Goal: Task Accomplishment & Management: Manage account settings

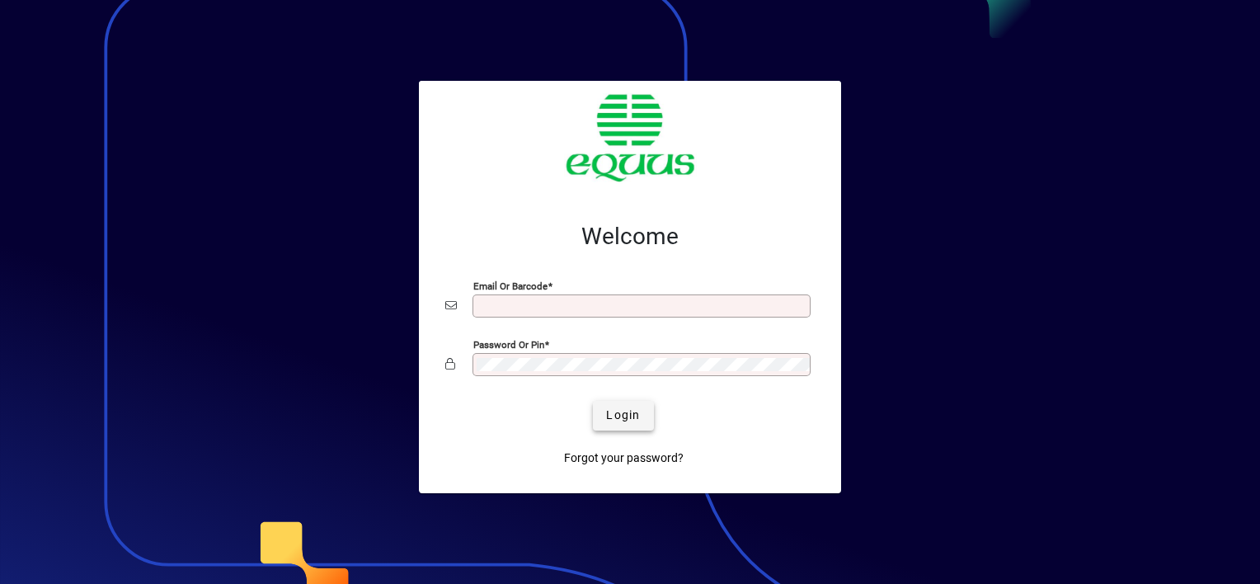
type input "**********"
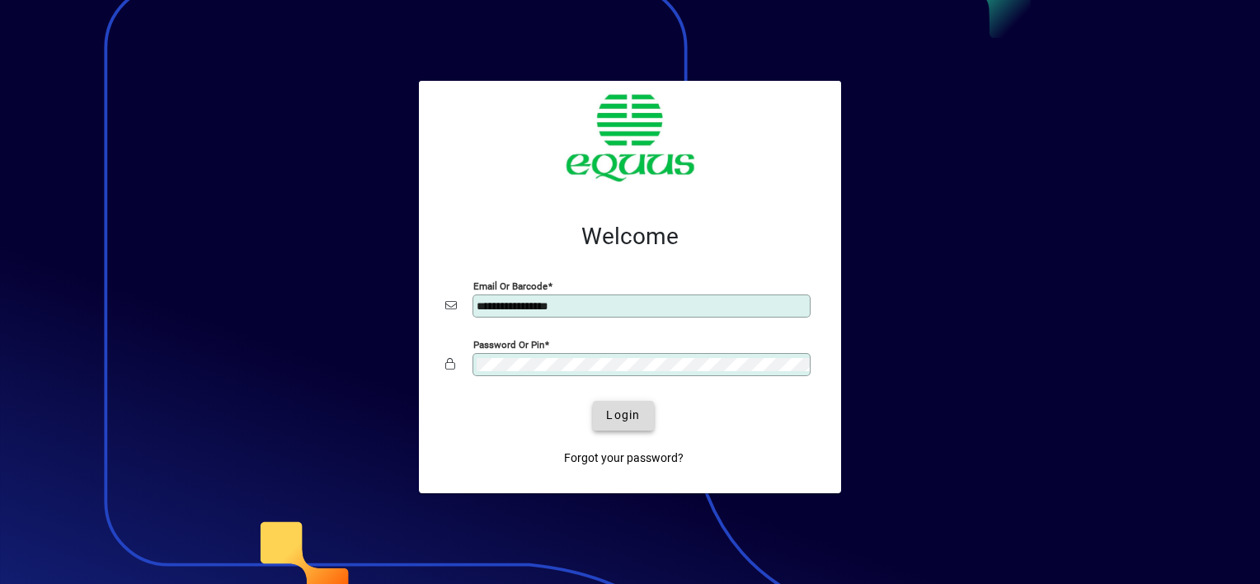
click at [609, 416] on span "Login" at bounding box center [623, 415] width 34 height 17
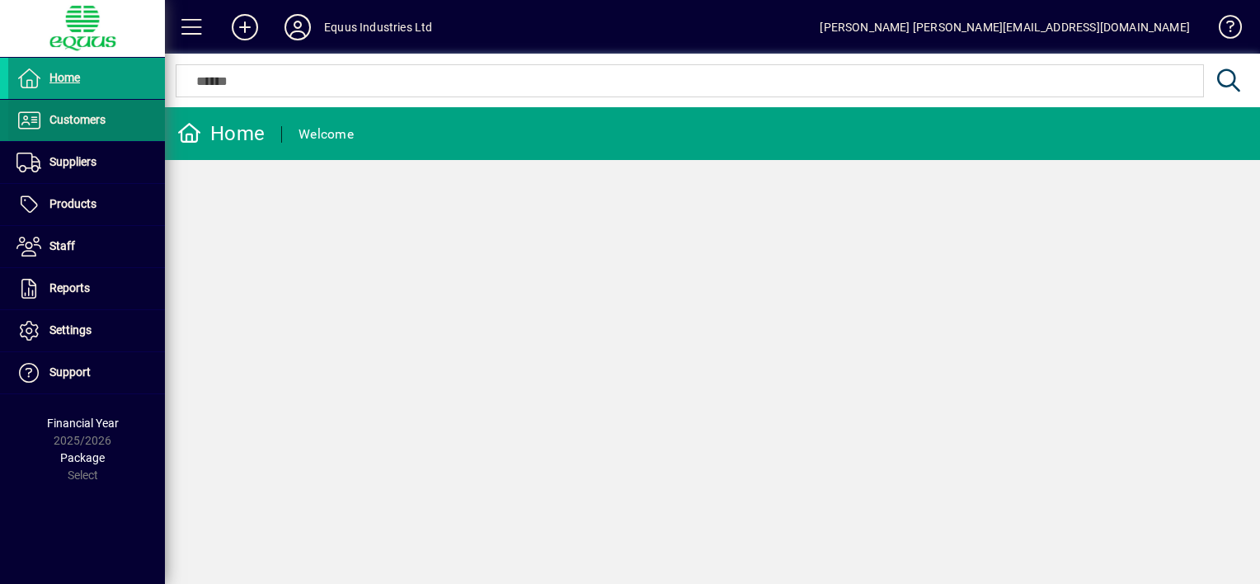
click at [99, 120] on span "Customers" at bounding box center [77, 119] width 56 height 13
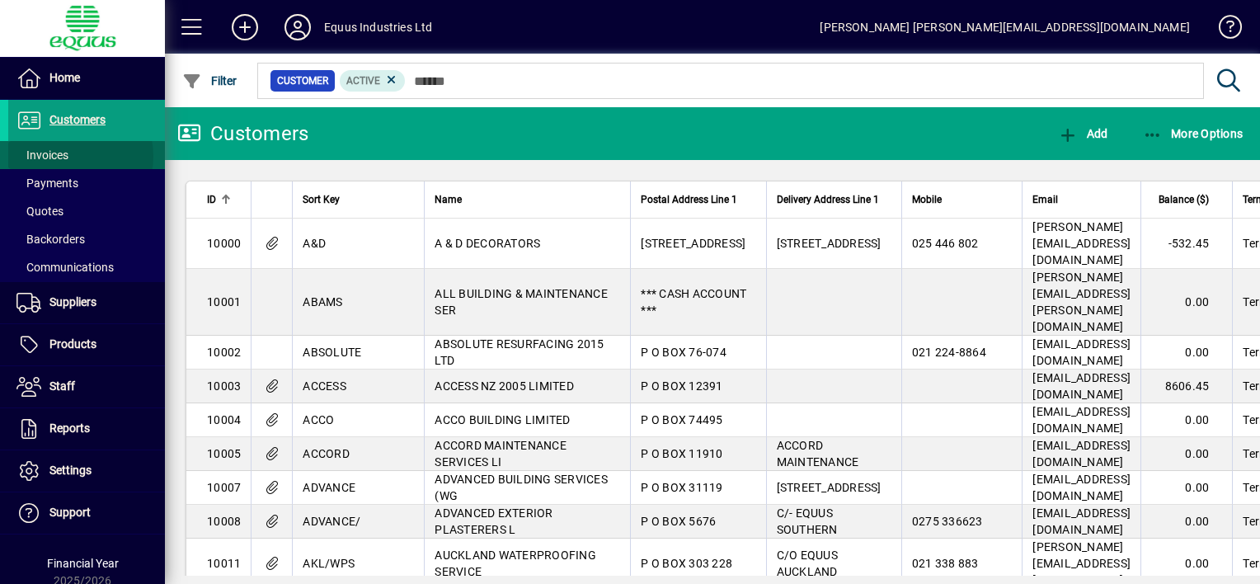
click at [72, 156] on span at bounding box center [86, 155] width 157 height 40
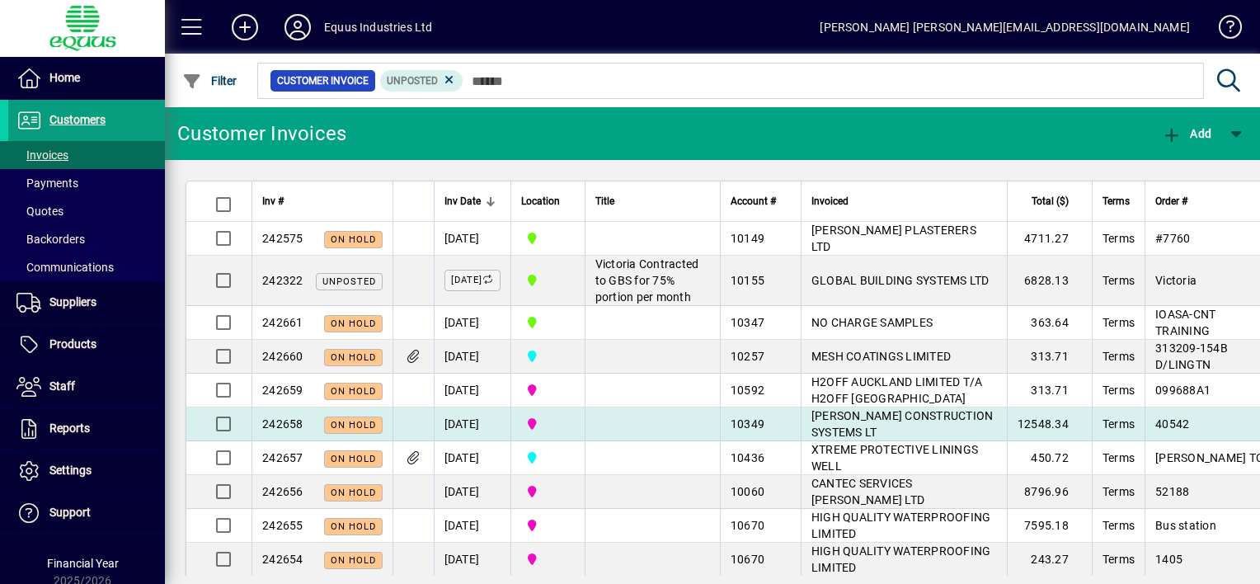
click at [623, 439] on td at bounding box center [652, 424] width 135 height 34
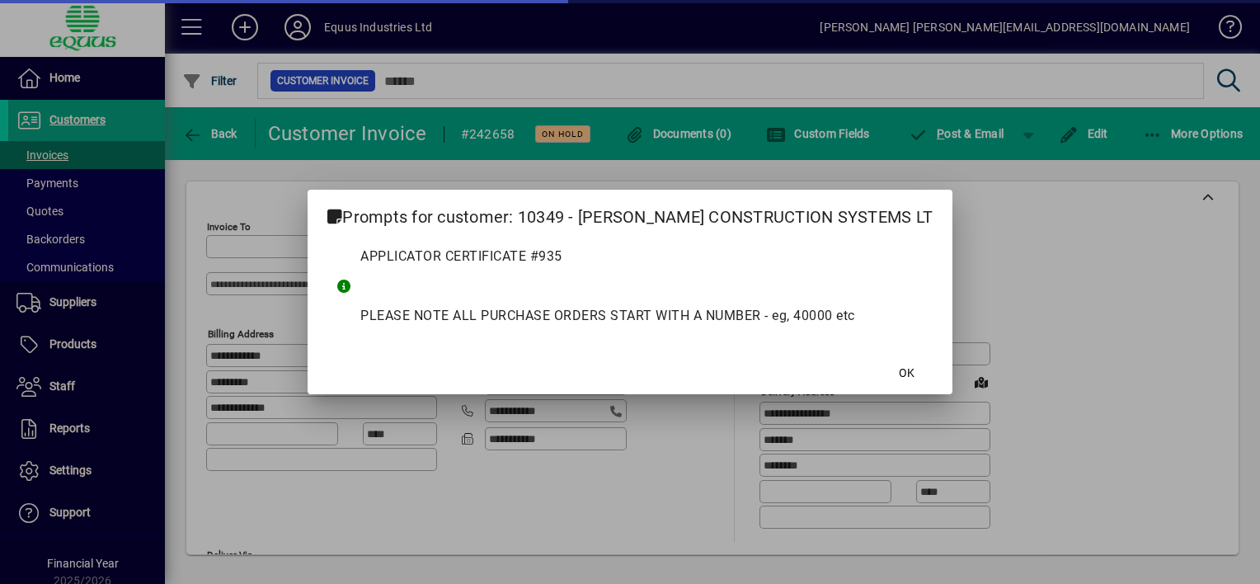
type input "**********"
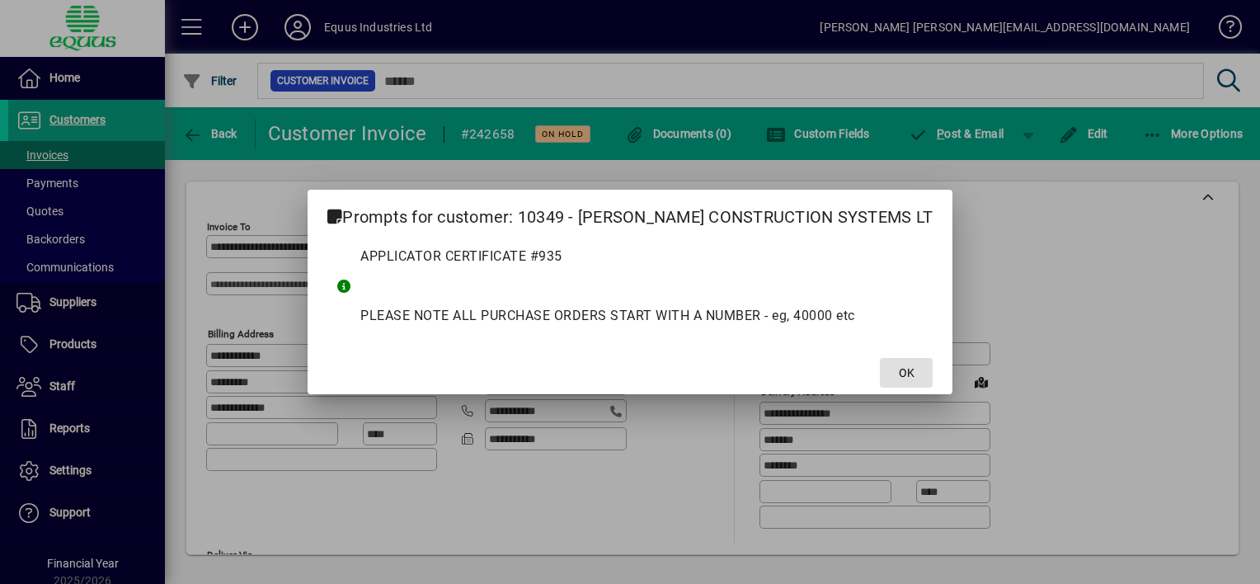
click at [899, 369] on span "OK" at bounding box center [907, 373] width 16 height 17
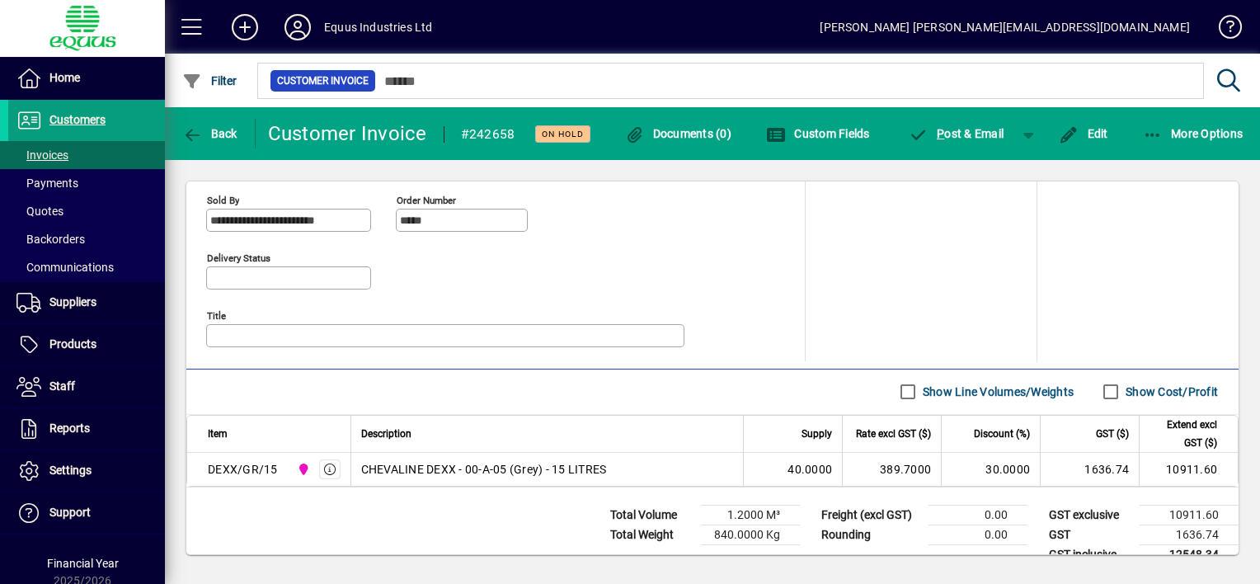
scroll to position [763, 0]
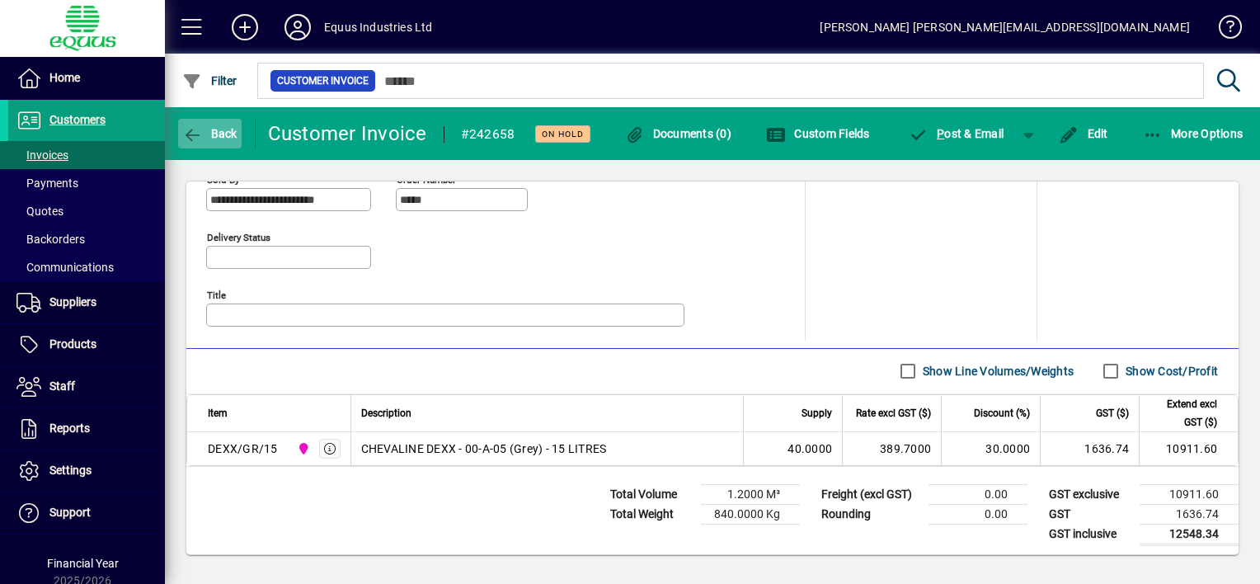
click at [205, 133] on span "Back" at bounding box center [209, 133] width 55 height 13
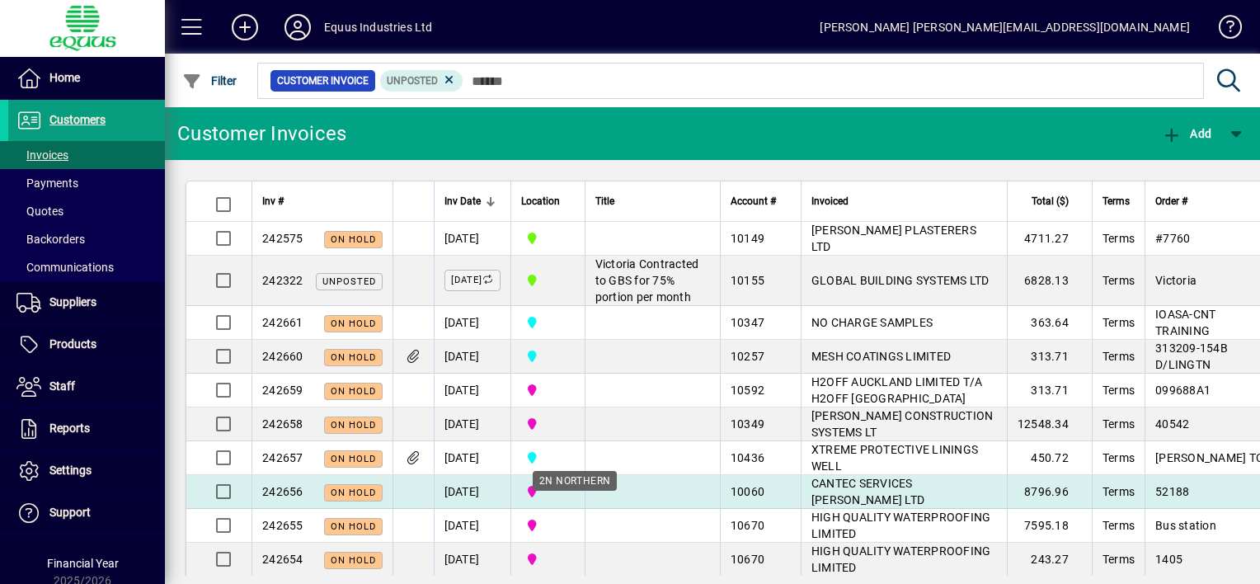
click at [575, 501] on span "2N NORTHERN" at bounding box center [548, 491] width 54 height 18
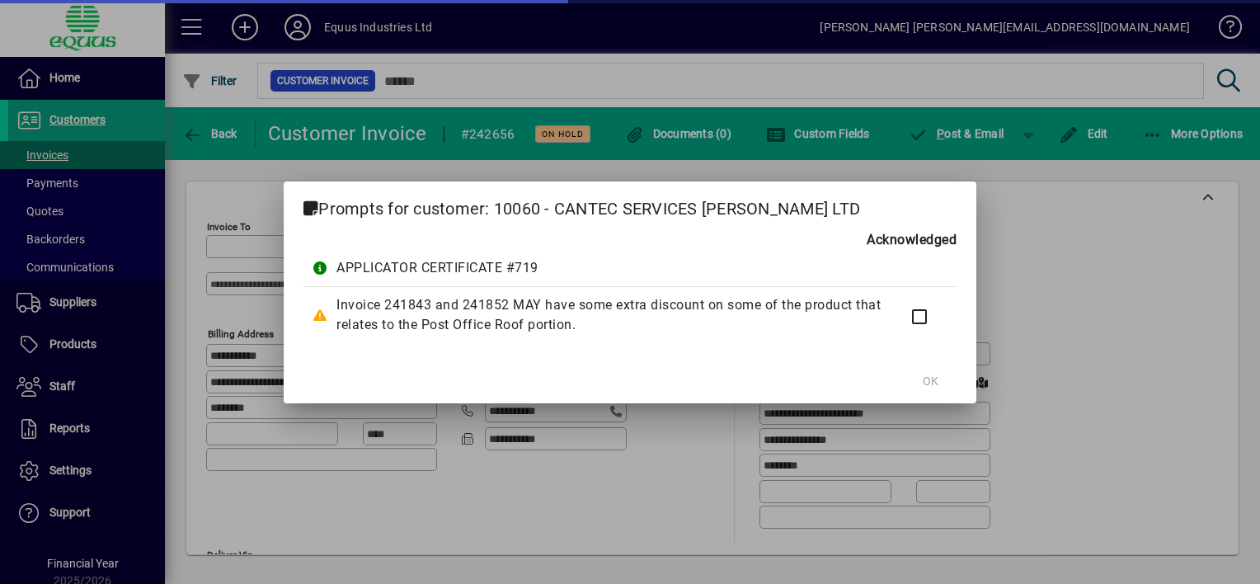
type input "**********"
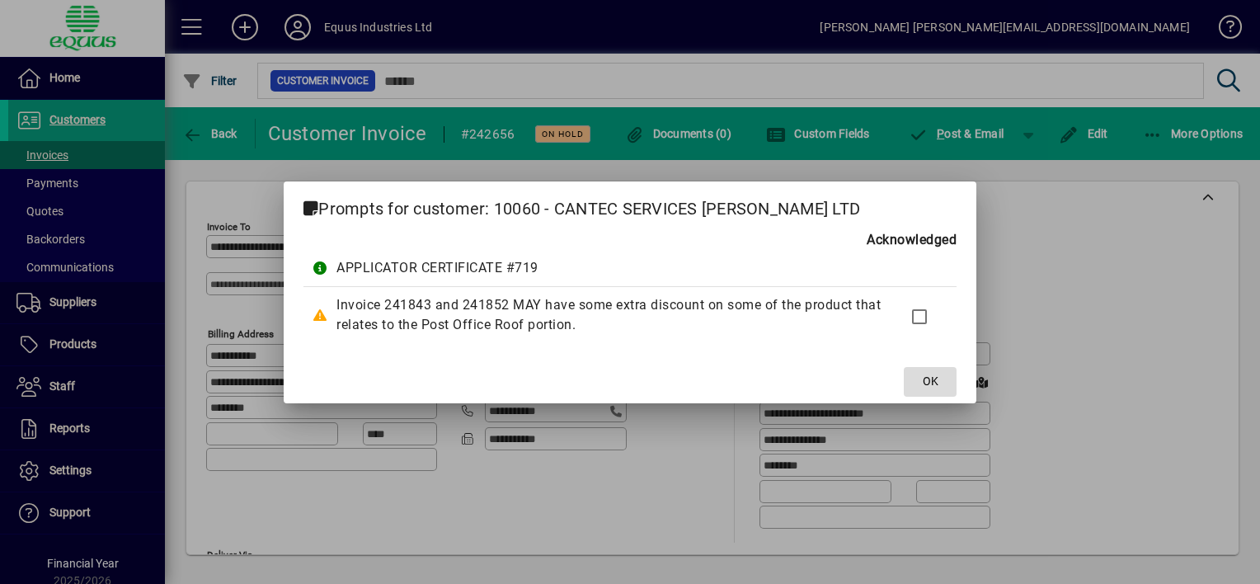
click at [925, 379] on span "OK" at bounding box center [931, 381] width 16 height 17
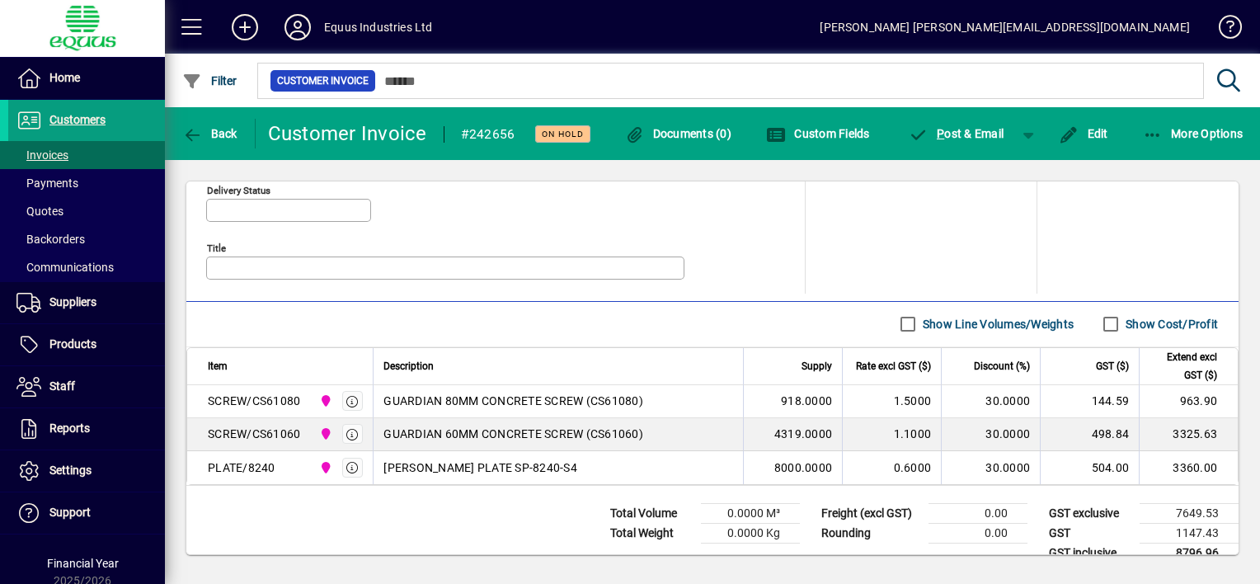
scroll to position [829, 0]
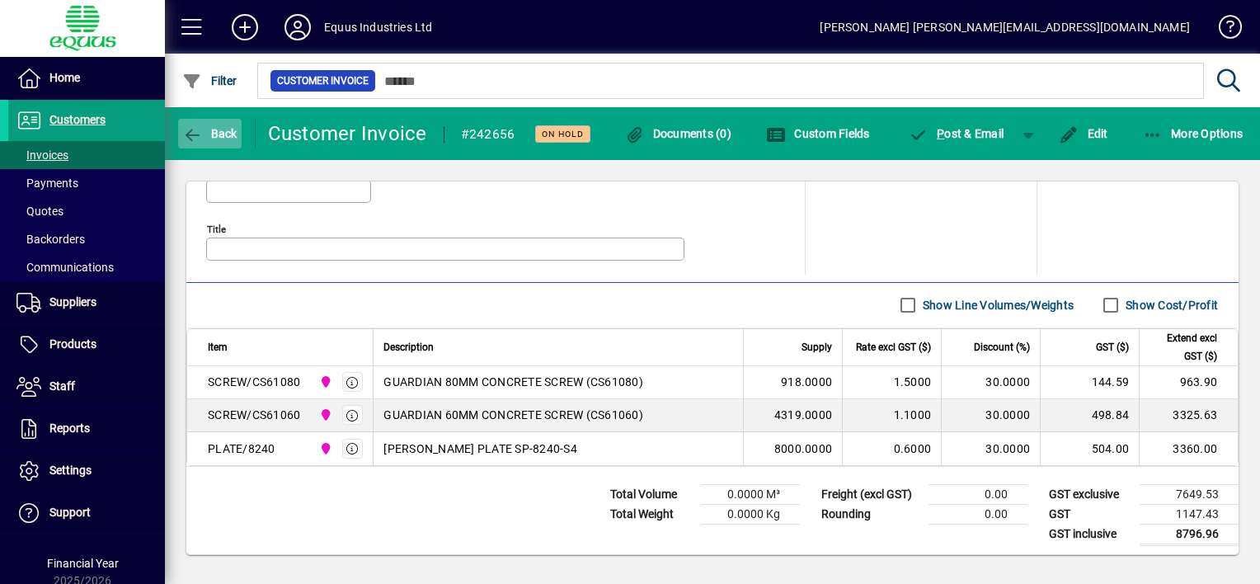
click at [198, 129] on icon "button" at bounding box center [192, 135] width 21 height 16
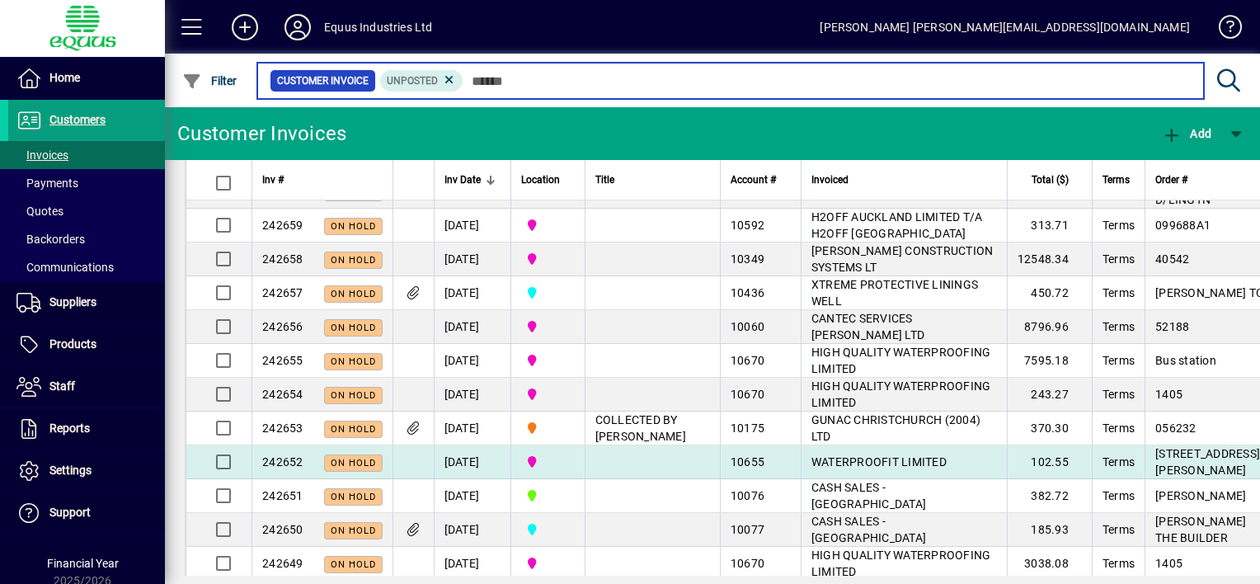
scroll to position [82, 0]
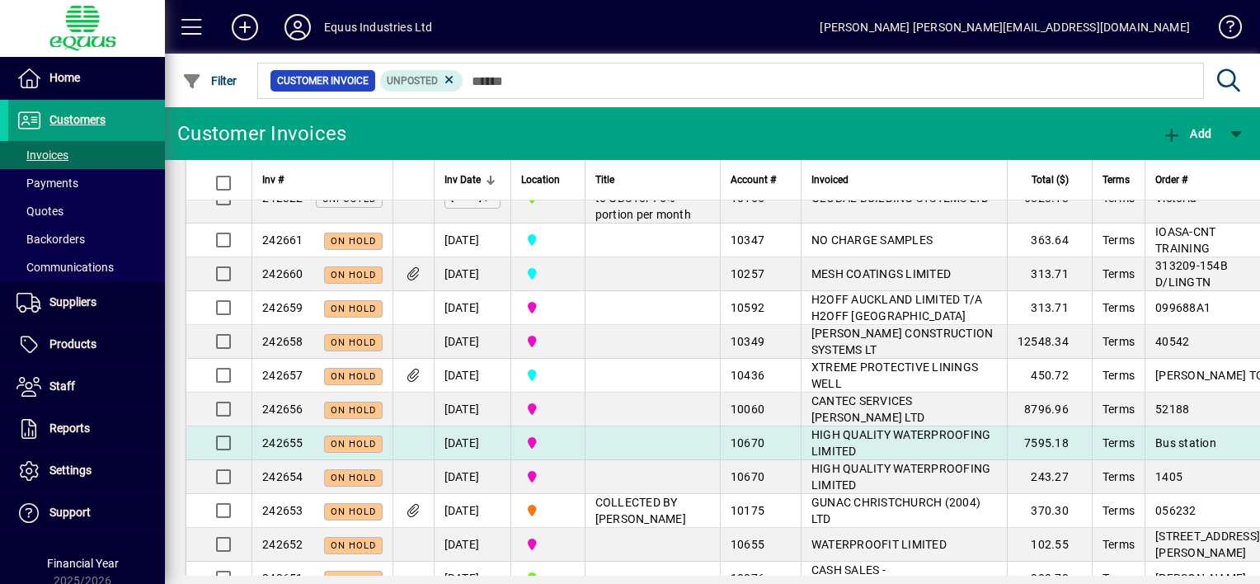
click at [633, 454] on td at bounding box center [652, 443] width 135 height 34
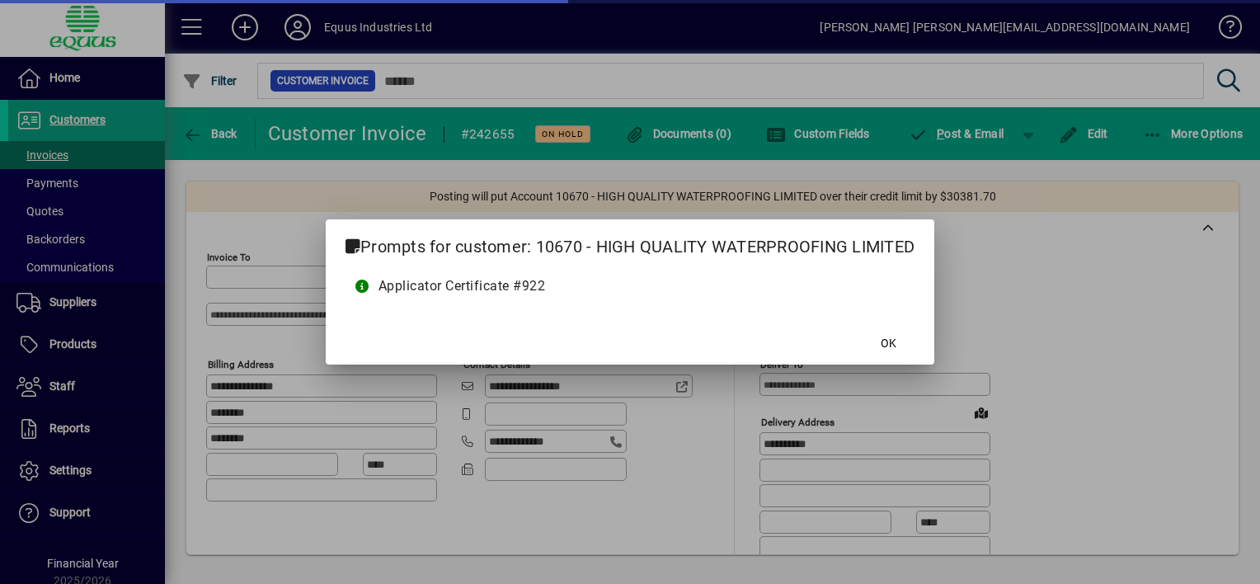
type input "**********"
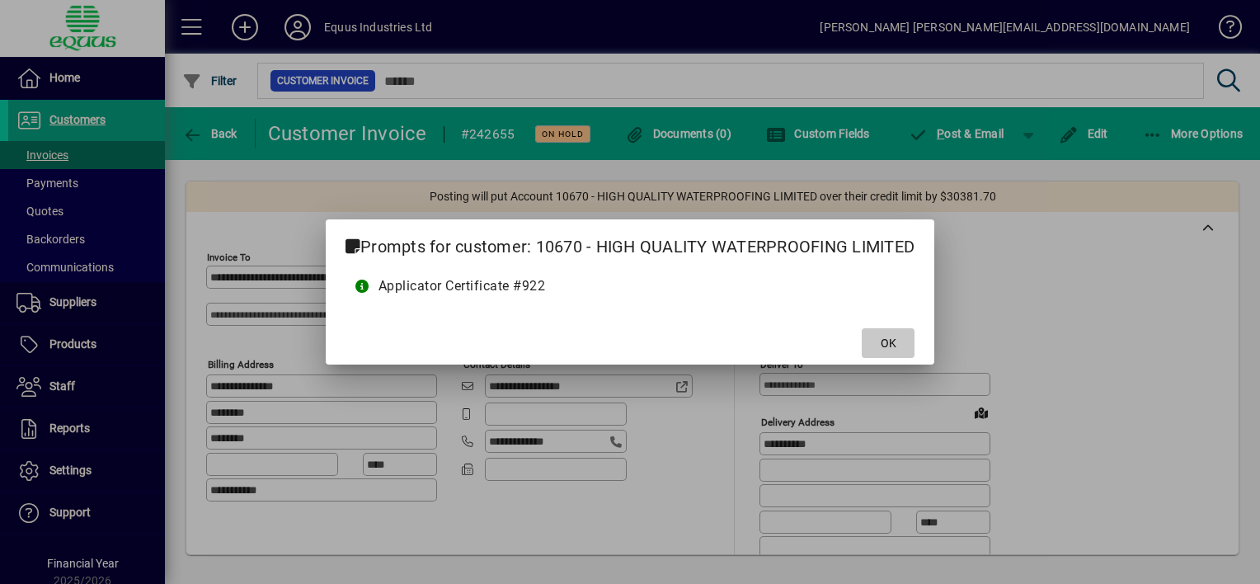
click at [882, 344] on span "OK" at bounding box center [889, 343] width 16 height 17
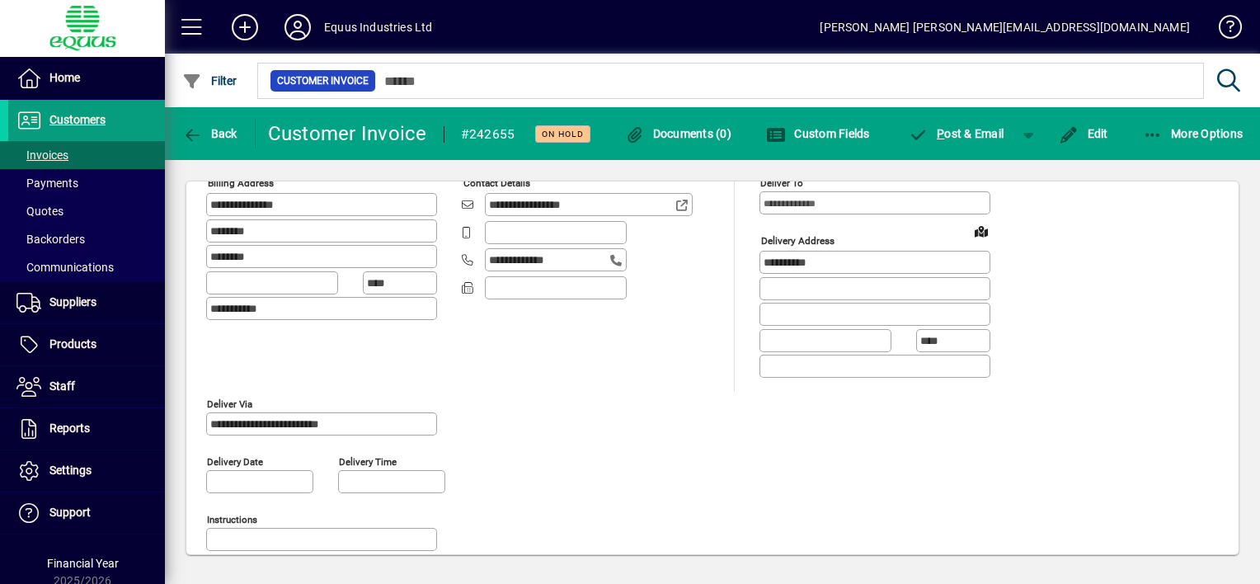
scroll to position [165, 0]
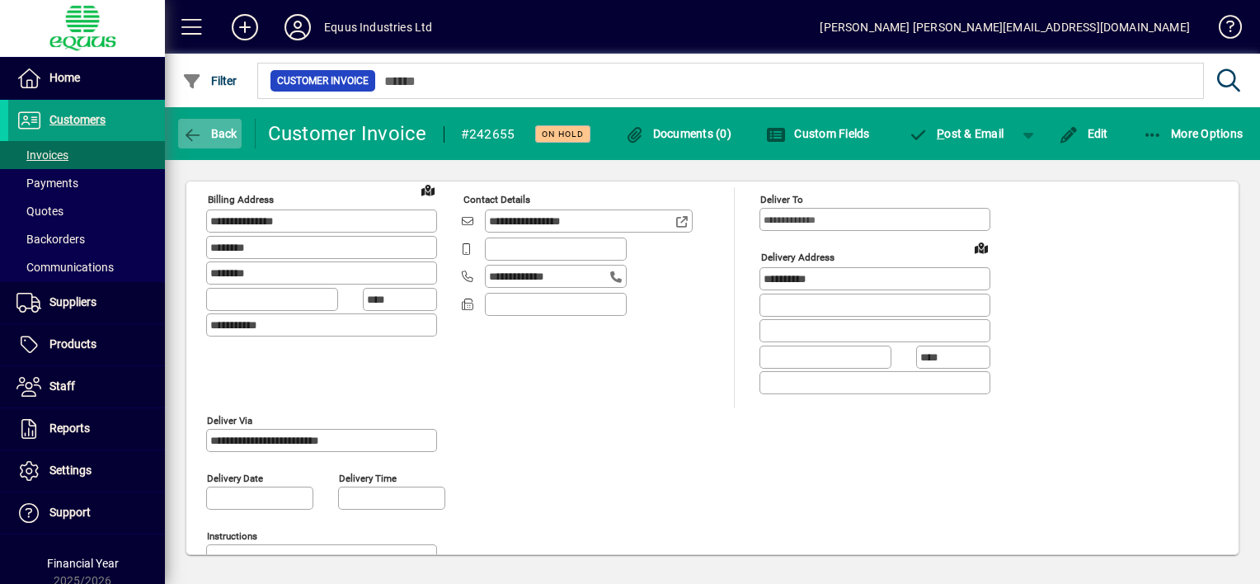
click at [191, 135] on icon "button" at bounding box center [192, 135] width 21 height 16
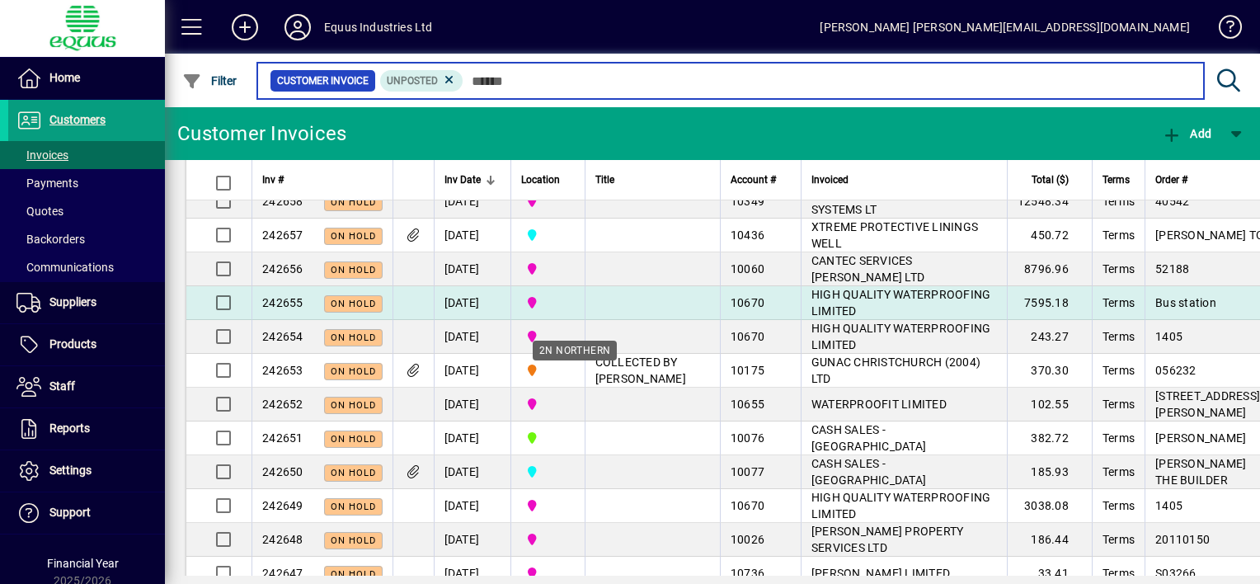
scroll to position [247, 0]
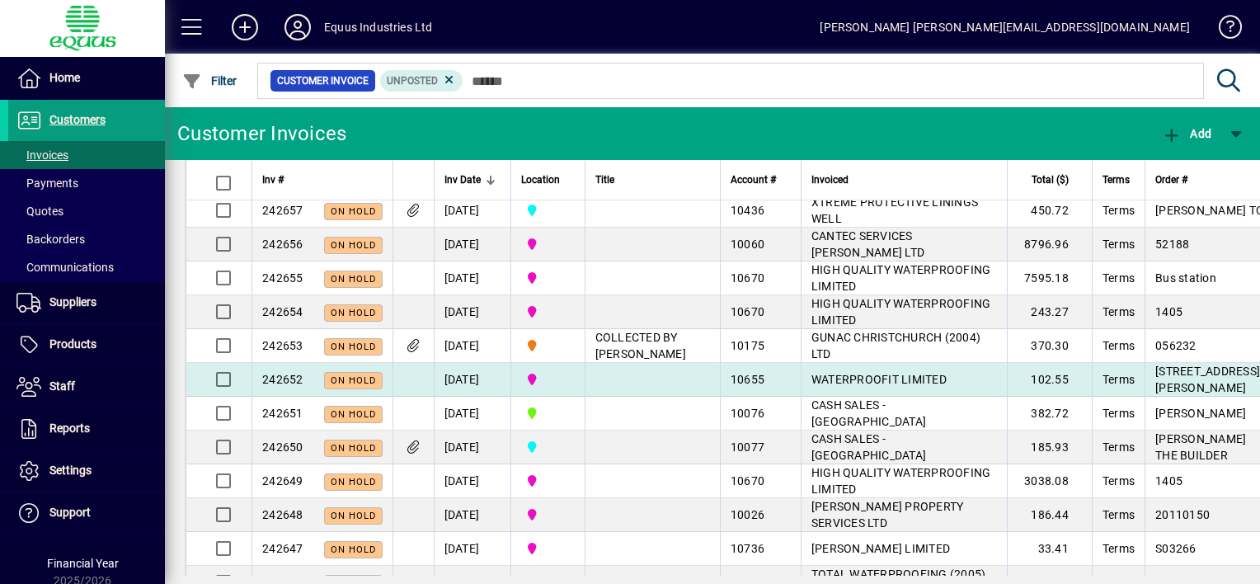
click at [677, 394] on td at bounding box center [652, 380] width 135 height 34
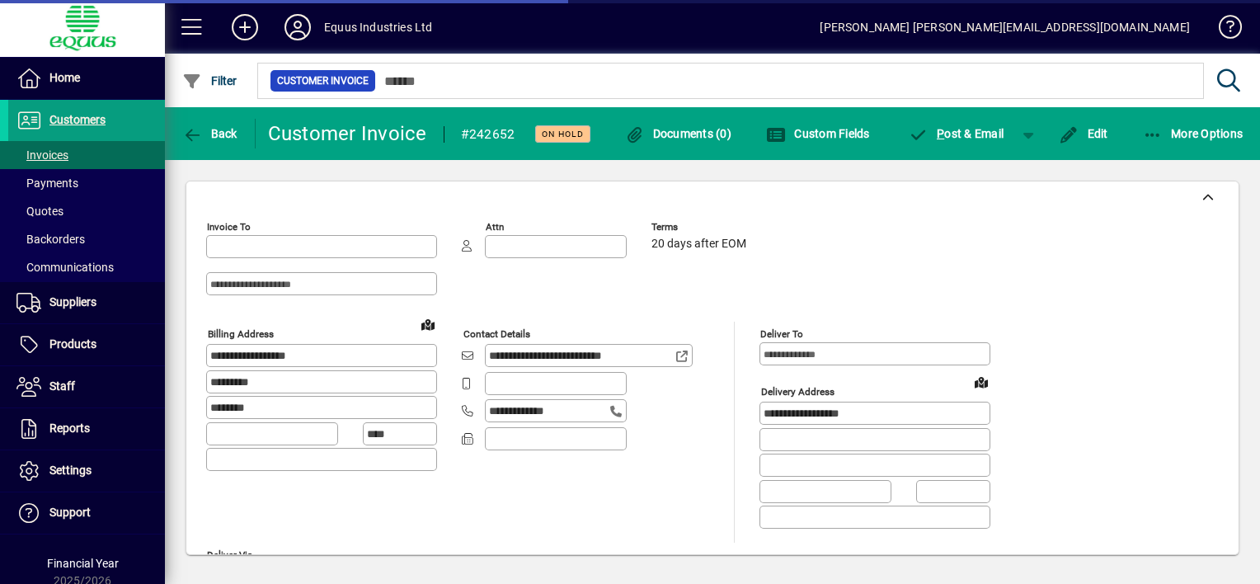
type input "**********"
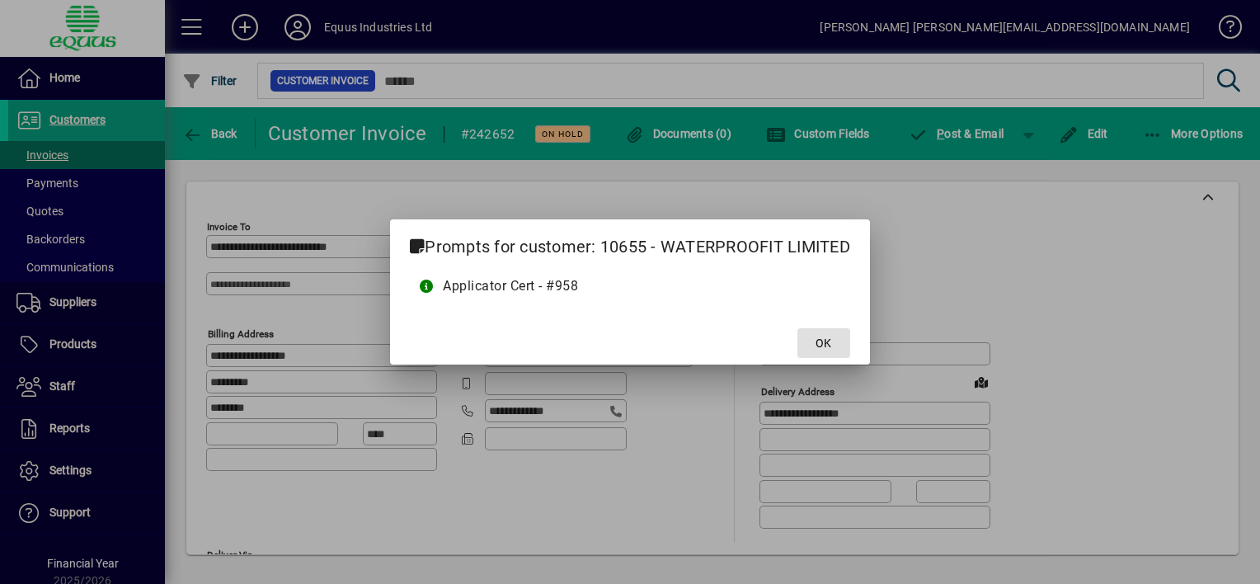
click at [828, 343] on span "OK" at bounding box center [824, 343] width 16 height 17
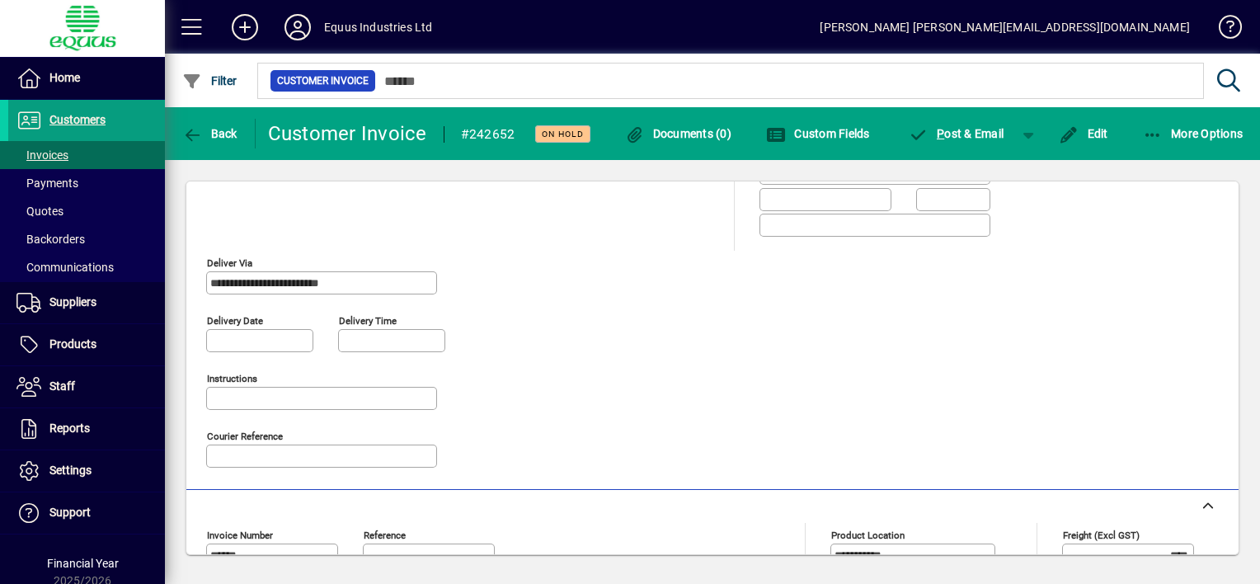
scroll to position [269, 0]
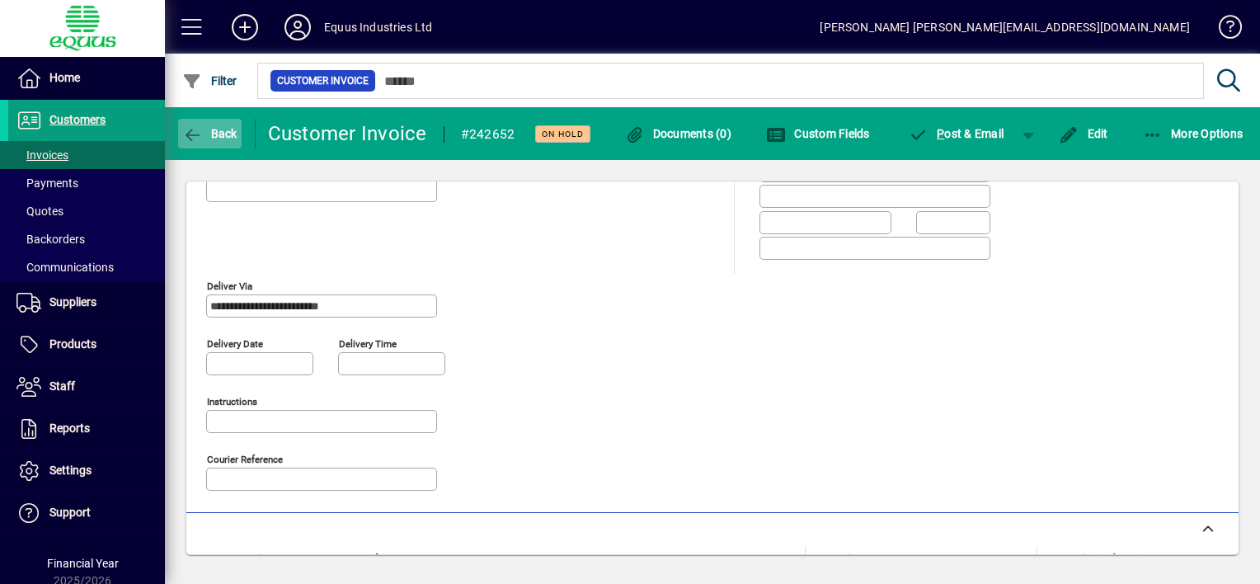
click at [186, 132] on icon "button" at bounding box center [192, 135] width 21 height 16
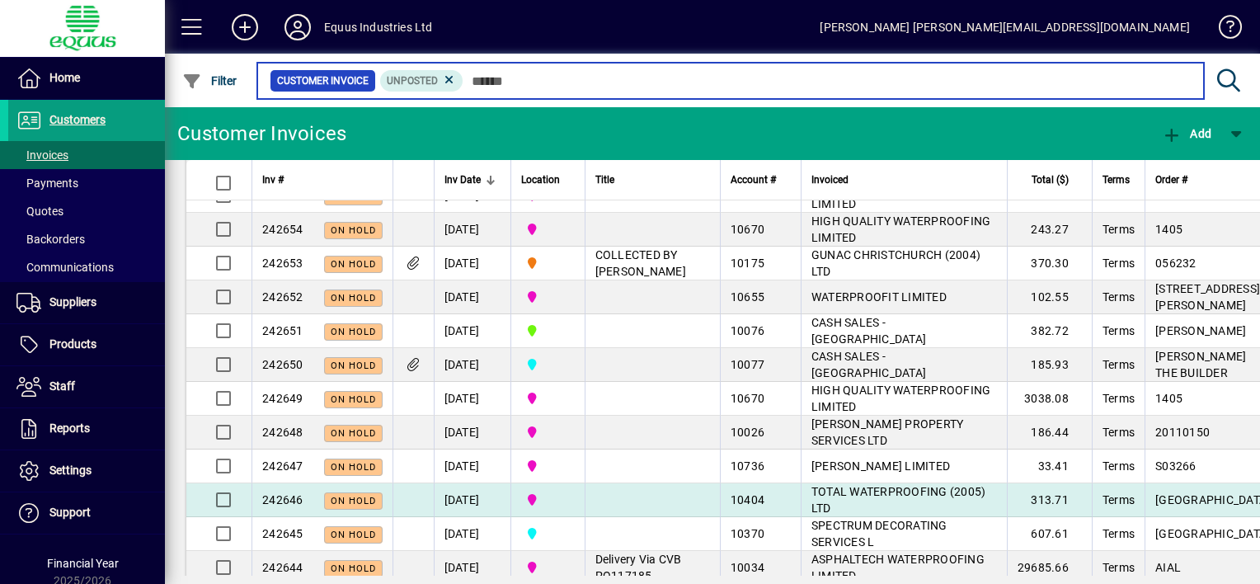
scroll to position [412, 0]
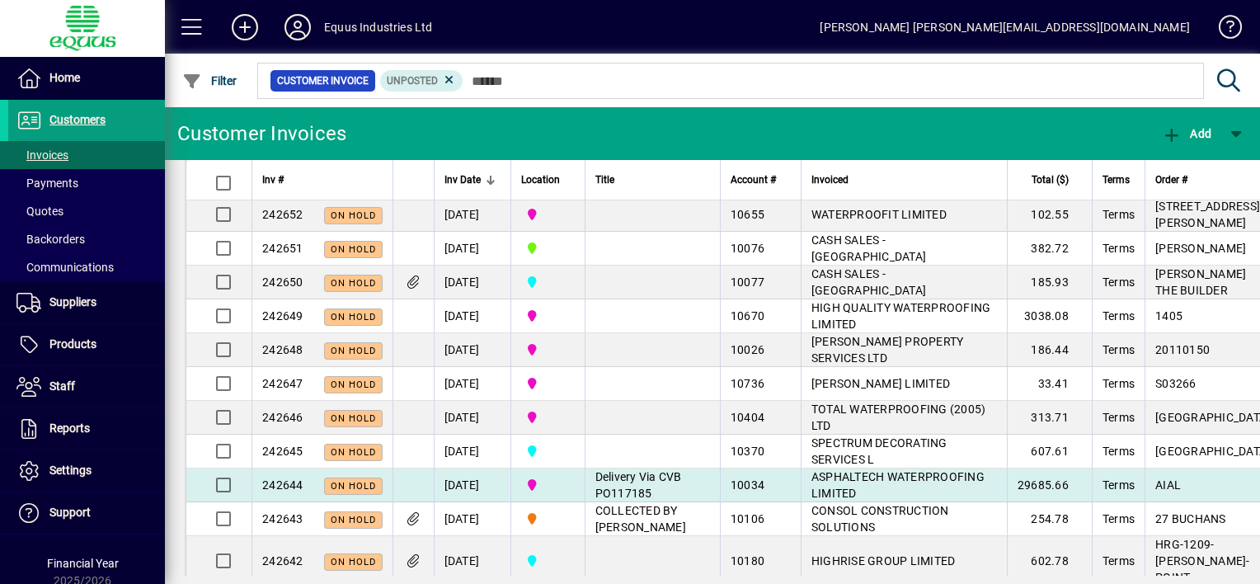
click at [652, 496] on td "Delivery Via CVB PO117185" at bounding box center [652, 485] width 135 height 34
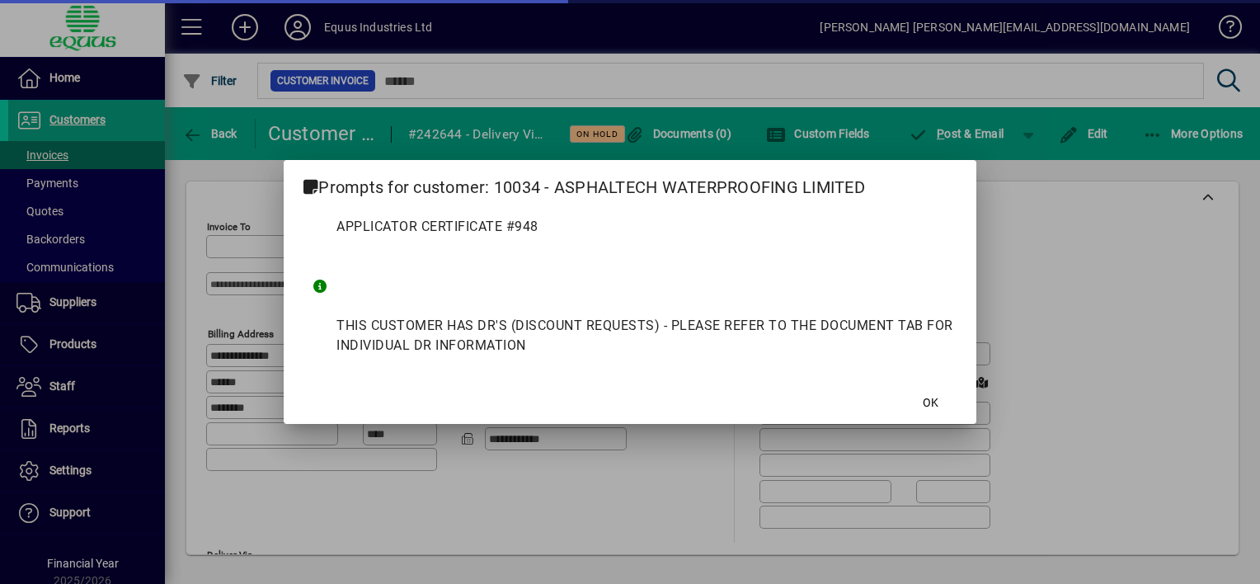
type input "**********"
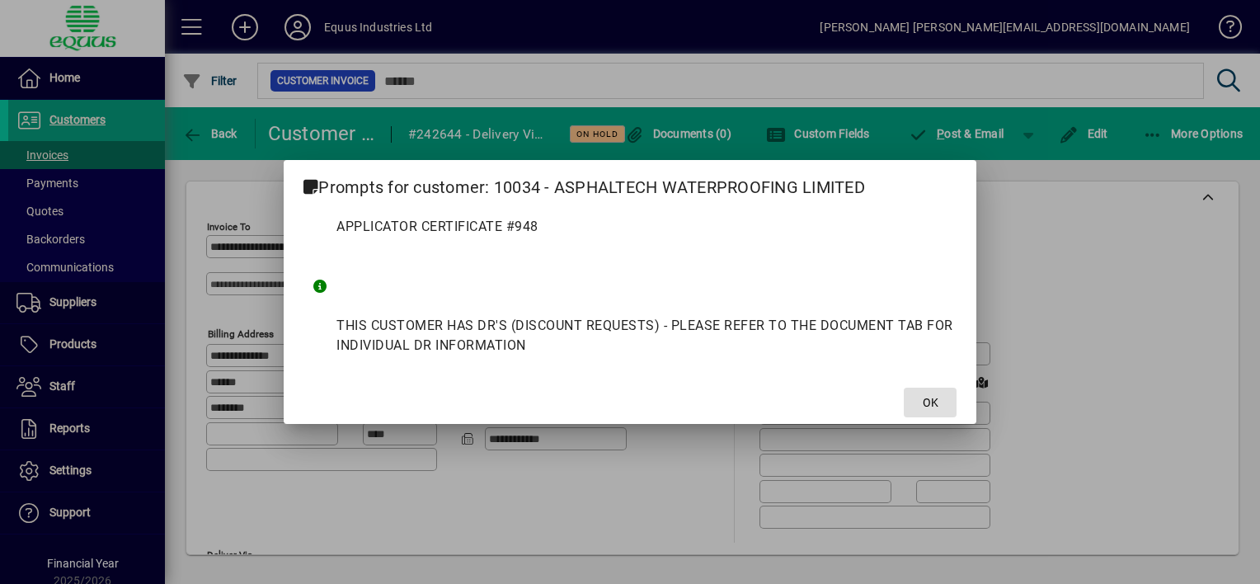
click at [923, 405] on span "OK" at bounding box center [931, 402] width 16 height 17
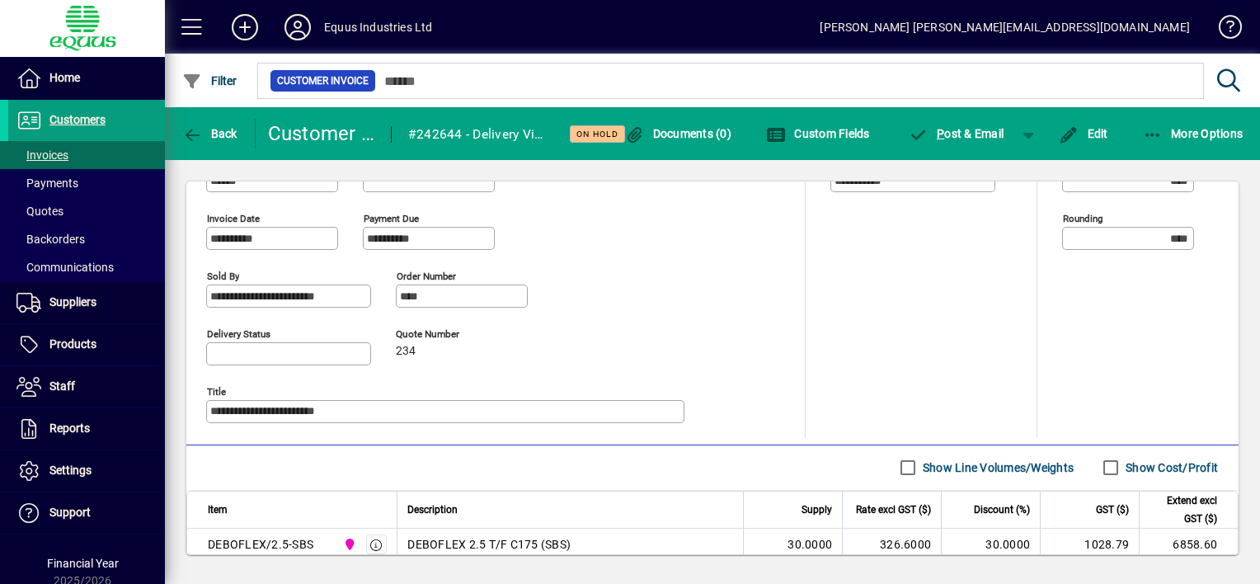
scroll to position [616, 0]
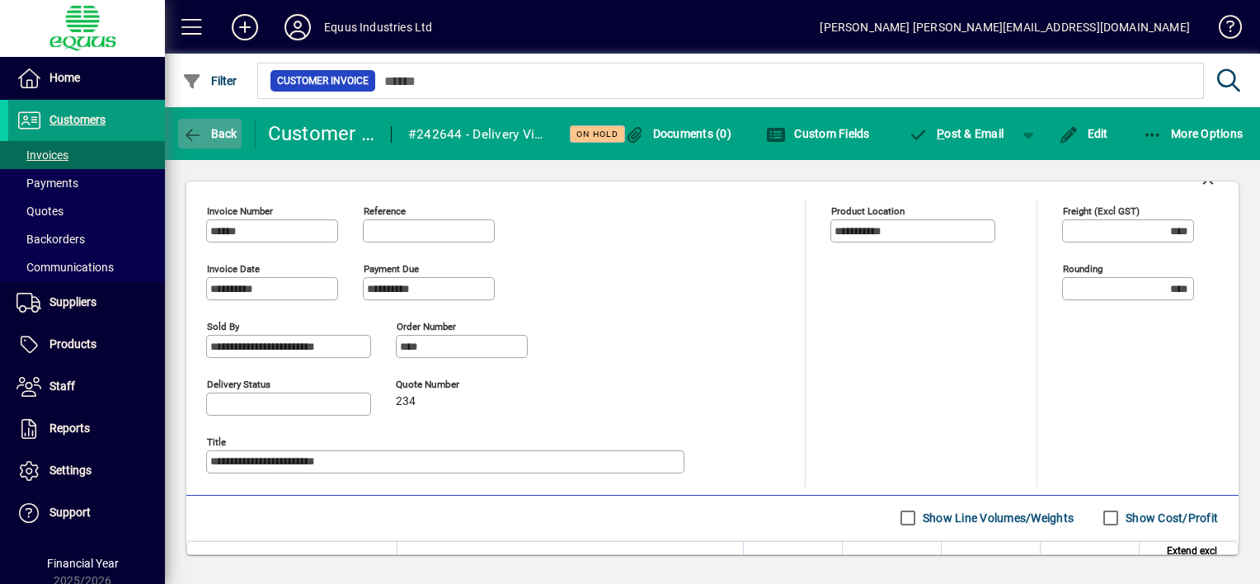
click at [188, 135] on icon "button" at bounding box center [192, 135] width 21 height 16
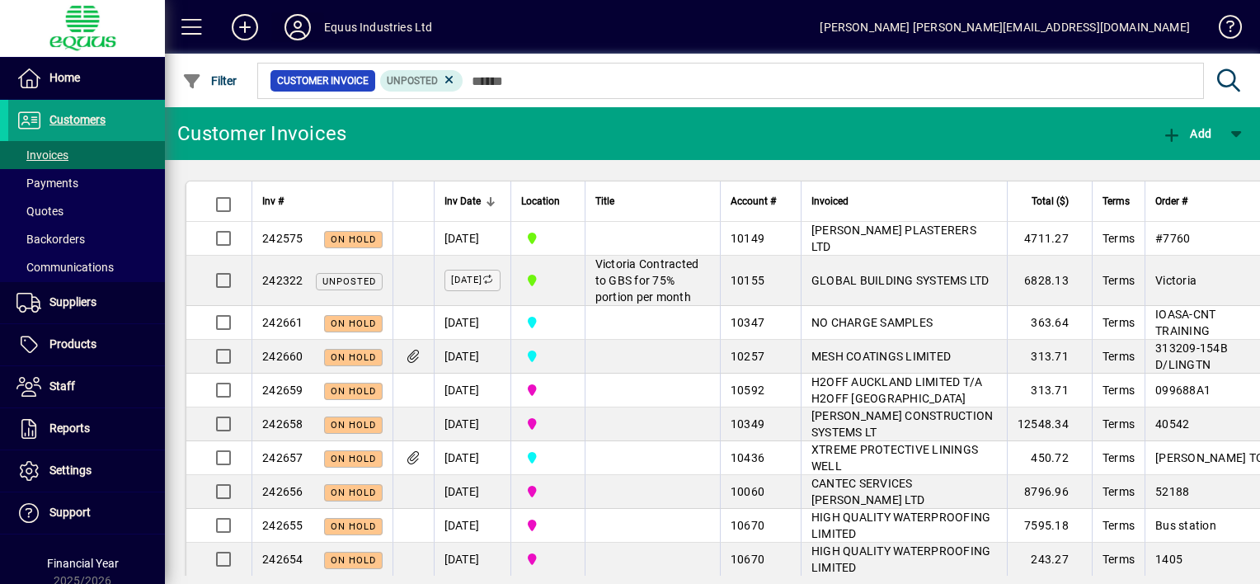
click at [294, 24] on icon at bounding box center [297, 27] width 33 height 26
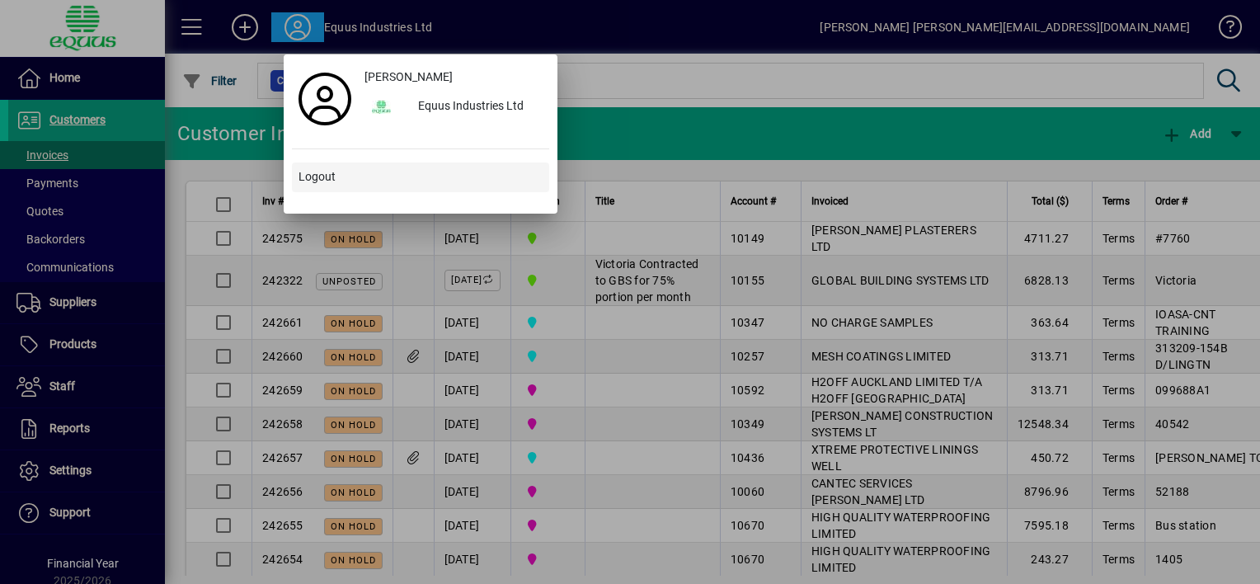
click at [317, 177] on span "Logout" at bounding box center [317, 176] width 37 height 17
